Goal: Check status: Check status

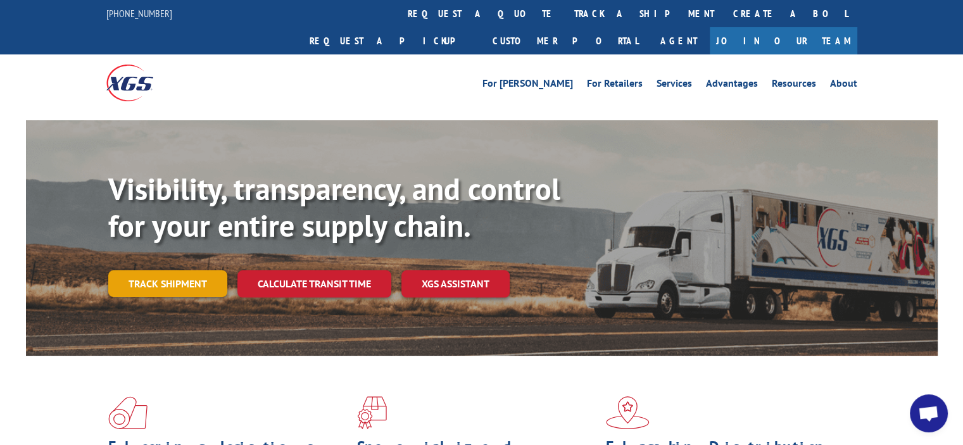
click at [152, 270] on link "Track shipment" at bounding box center [167, 283] width 119 height 27
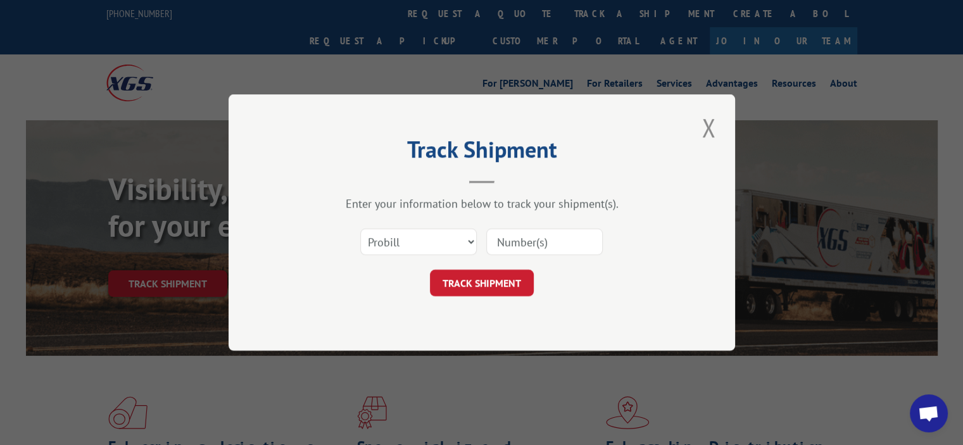
click at [494, 250] on input at bounding box center [544, 241] width 116 height 27
click at [504, 239] on input at bounding box center [544, 241] width 116 height 27
paste input "17544565"
type input "17544565"
click at [490, 277] on button "TRACK SHIPMENT" at bounding box center [482, 283] width 104 height 27
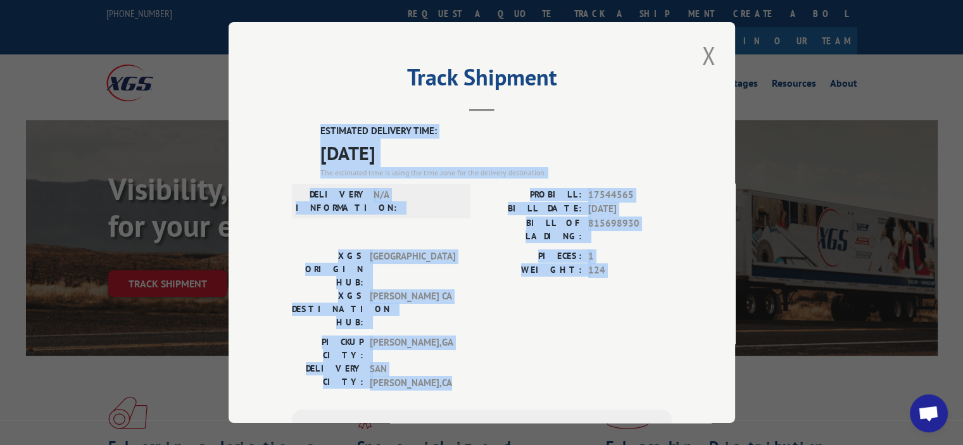
drag, startPoint x: 435, startPoint y: 306, endPoint x: 311, endPoint y: 127, distance: 217.9
click at [311, 127] on div "ESTIMATED DELIVERY TIME: [DATE] The estimated time is using the time zone for t…" at bounding box center [482, 352] width 380 height 457
copy div "ESTIMATED DELIVERY TIME: [DATE] The estimated time is using the time zone for t…"
click at [494, 335] on div "PICKUP CITY: [GEOGRAPHIC_DATA] , [GEOGRAPHIC_DATA]: [GEOGRAPHIC_DATA] , [GEOGRA…" at bounding box center [482, 365] width 380 height 61
